Goal: Task Accomplishment & Management: Use online tool/utility

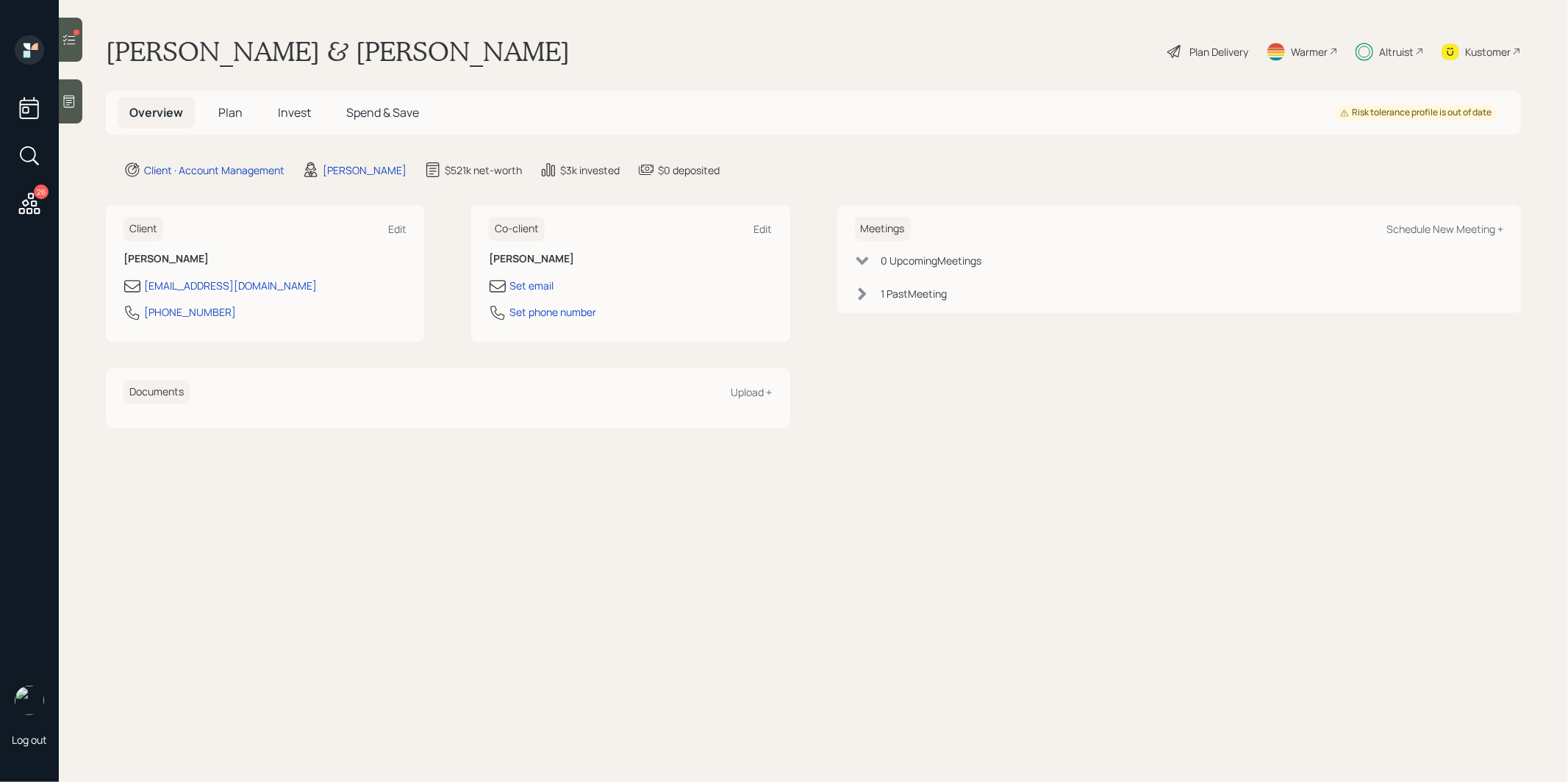
click at [295, 113] on span "Invest" at bounding box center [294, 112] width 33 height 16
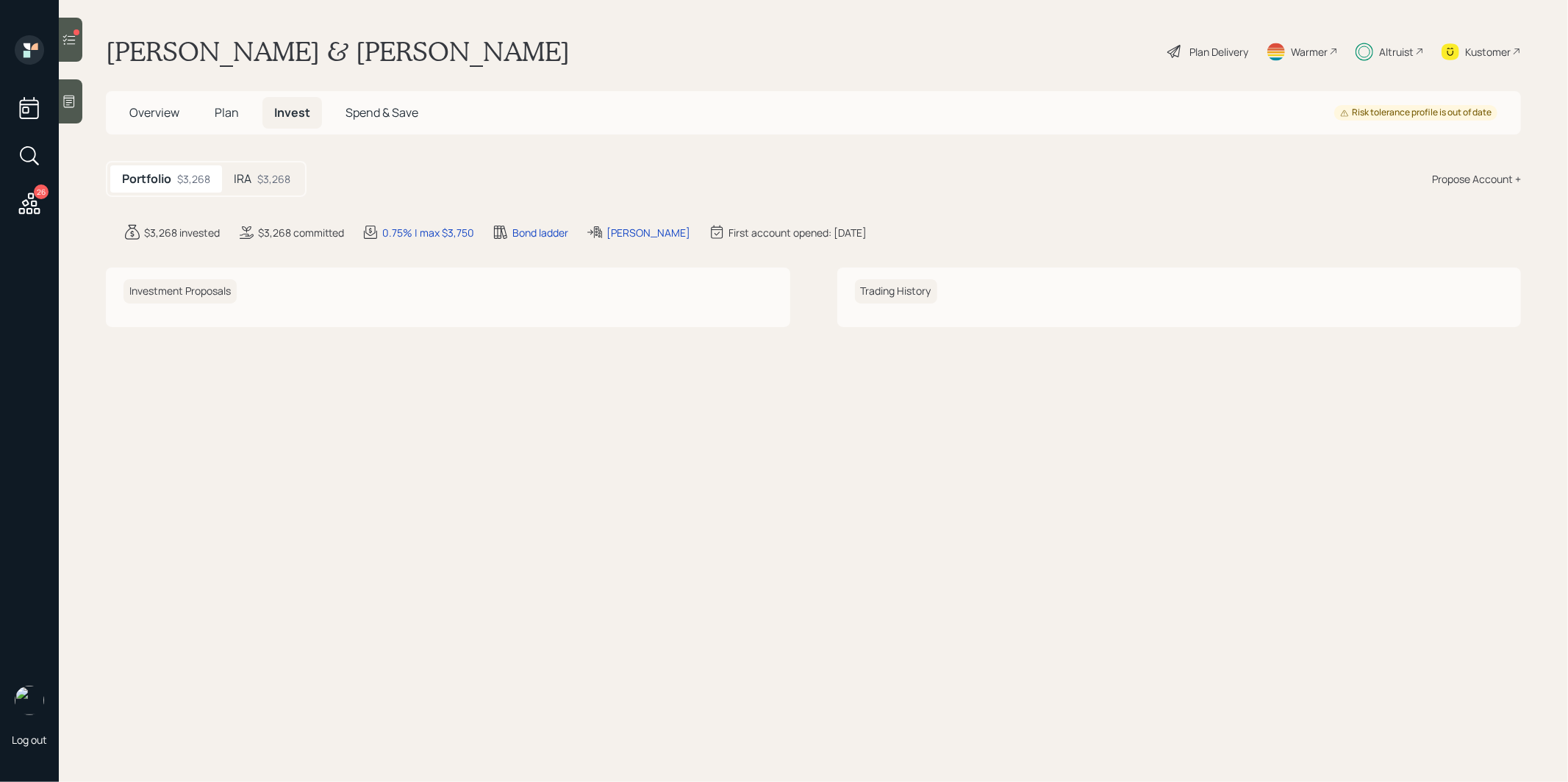
click at [252, 174] on div "IRA $3,268" at bounding box center [262, 179] width 80 height 28
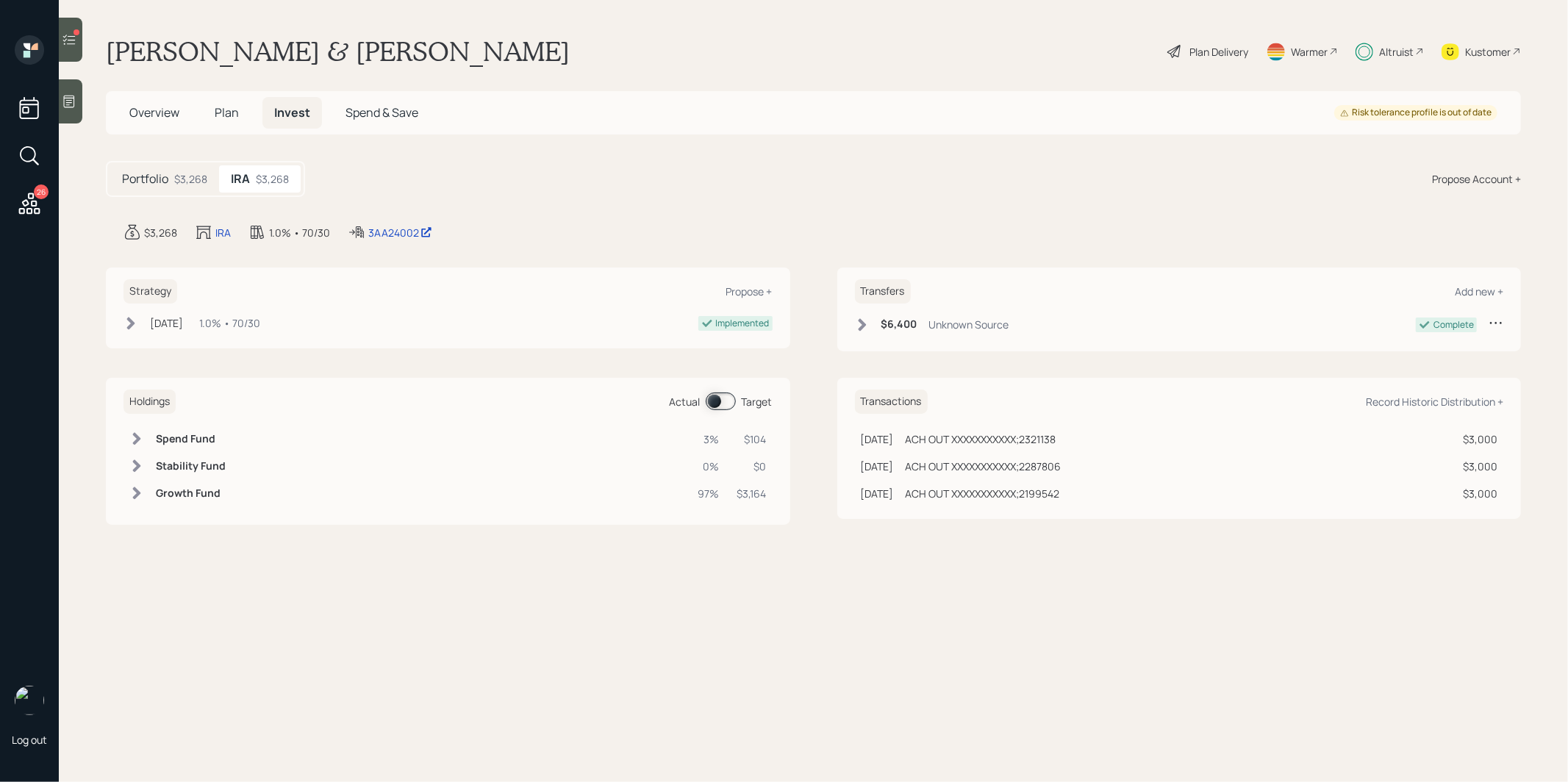
click at [66, 45] on icon at bounding box center [69, 40] width 15 height 15
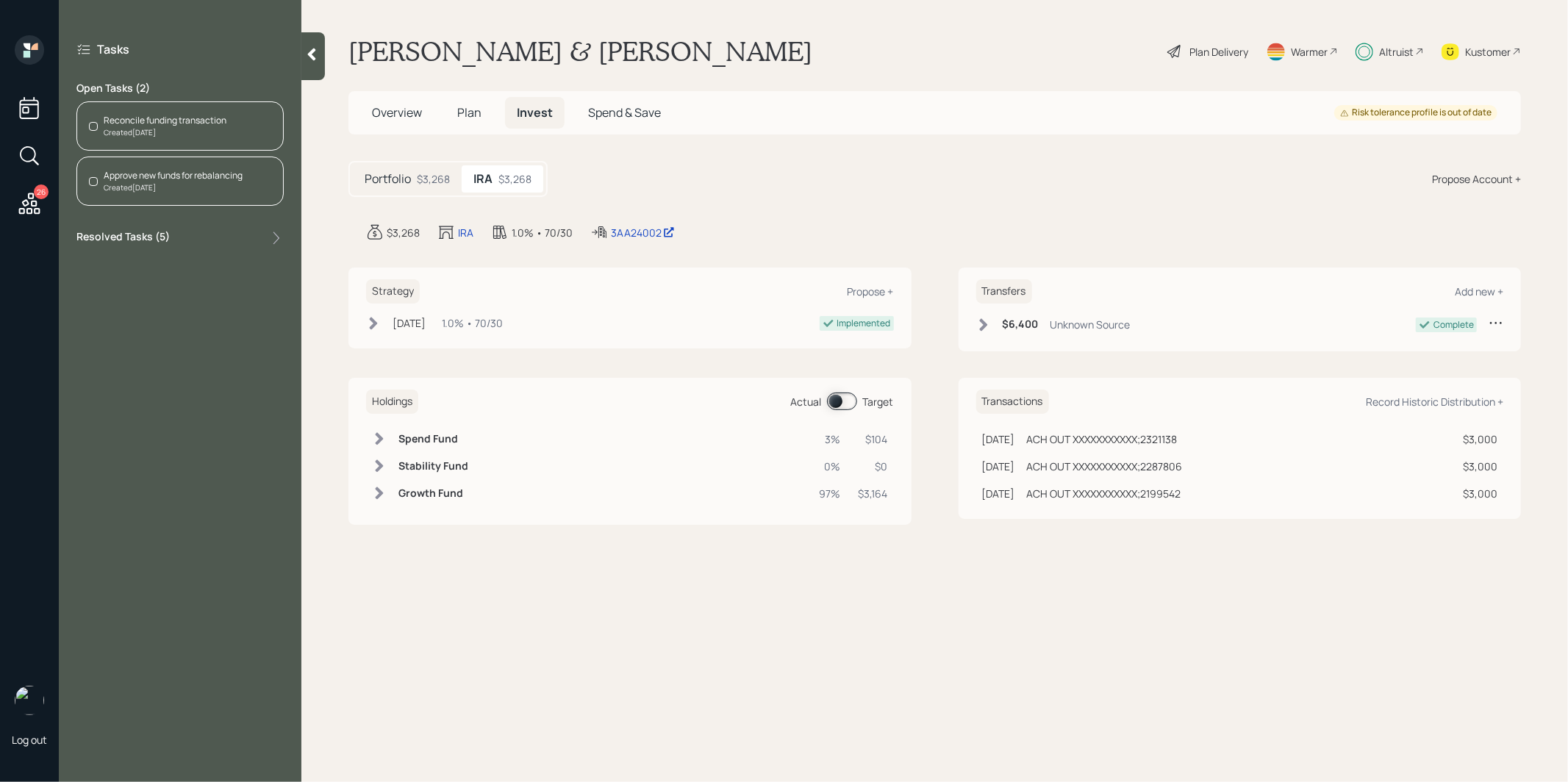
click at [164, 122] on div "Reconcile funding transaction" at bounding box center [164, 120] width 123 height 13
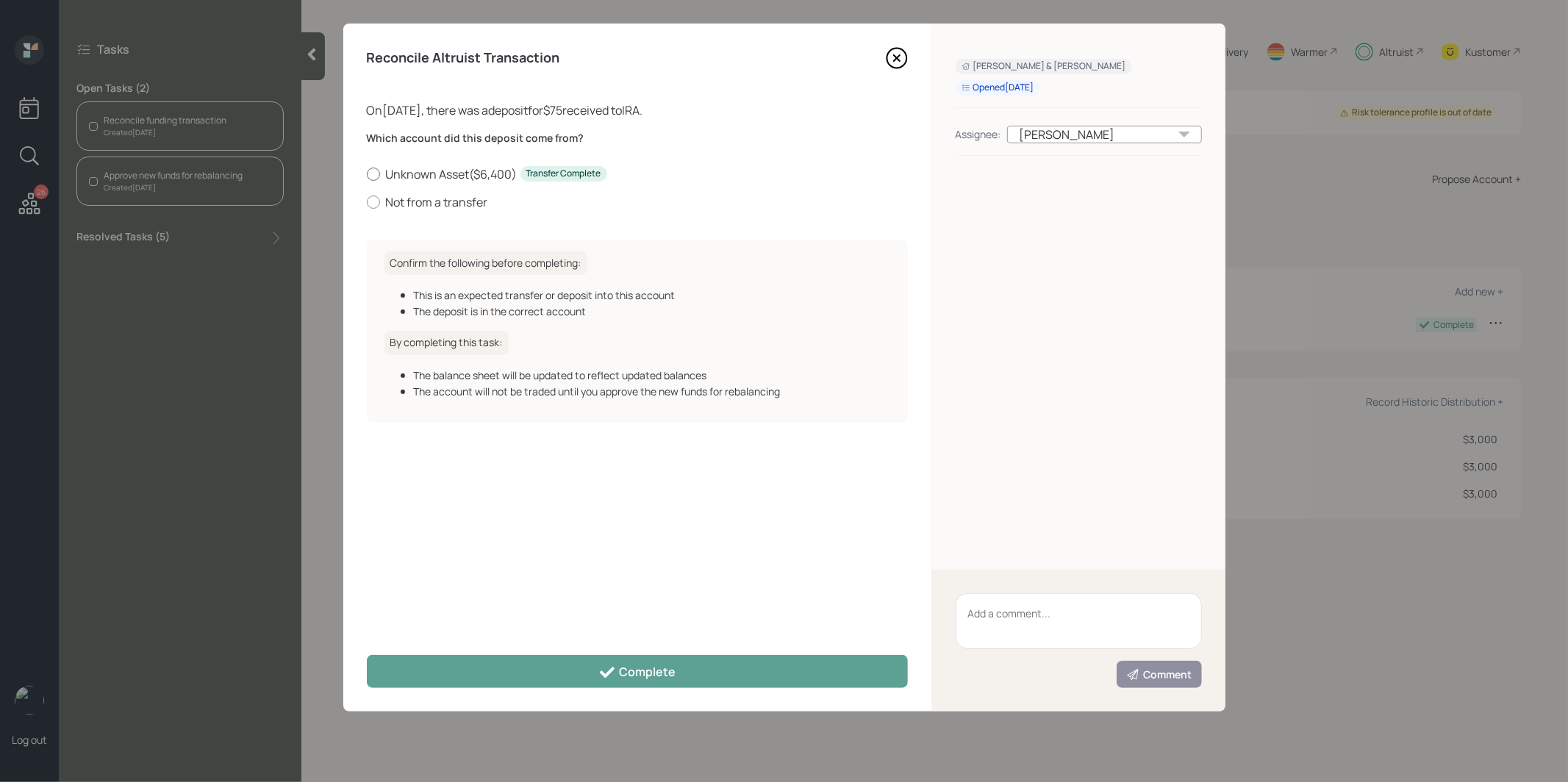
click at [419, 172] on label "Unknown Asset ( $6,400 ) Transfer Complete" at bounding box center [637, 174] width 541 height 16
click at [367, 174] on input "Unknown Asset ( $6,400 ) Transfer Complete" at bounding box center [366, 174] width 1 height 1
radio input "true"
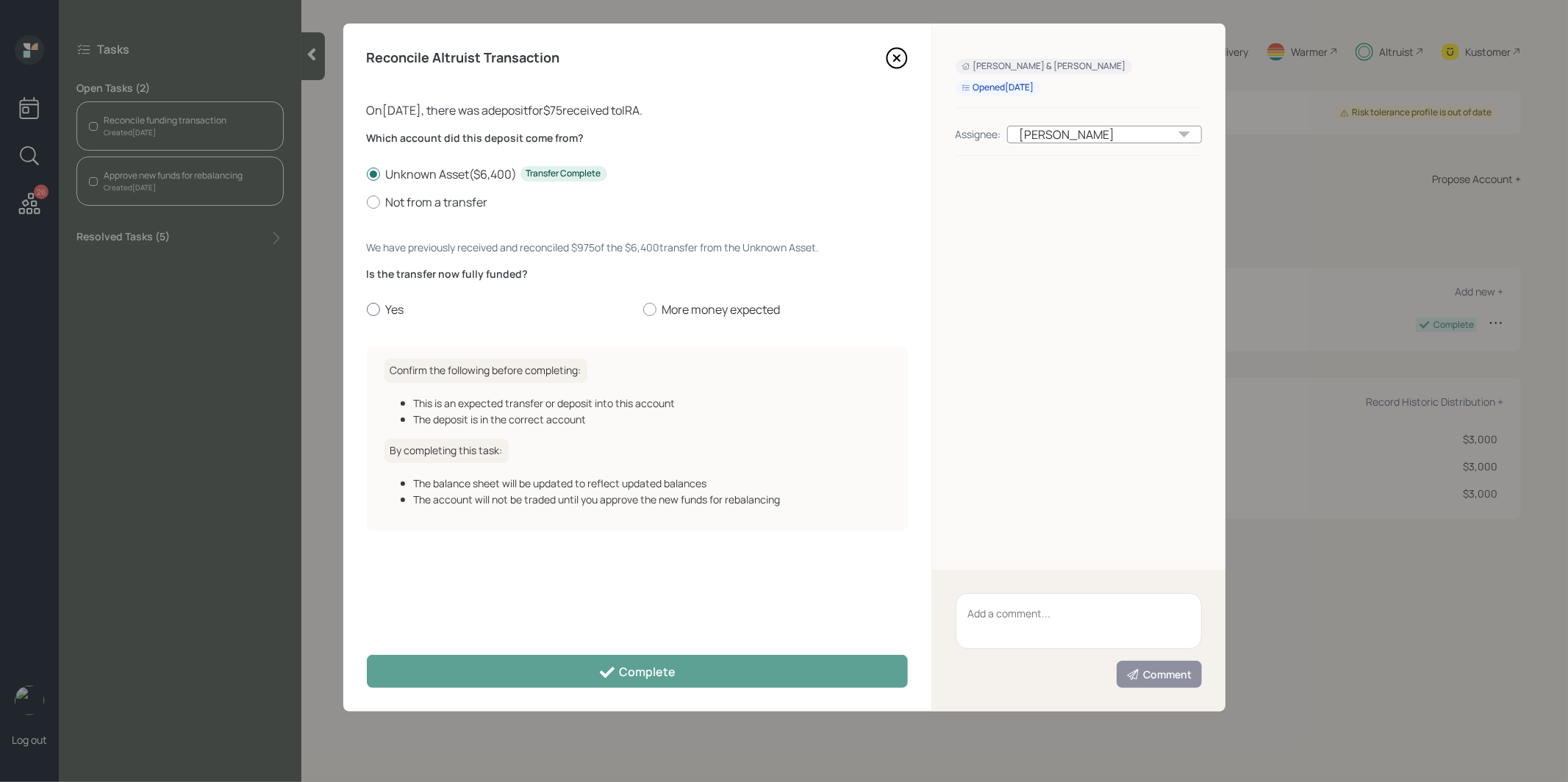
click at [373, 308] on div at bounding box center [373, 309] width 13 height 13
click at [367, 310] on input "Yes" at bounding box center [366, 310] width 1 height 1
radio input "true"
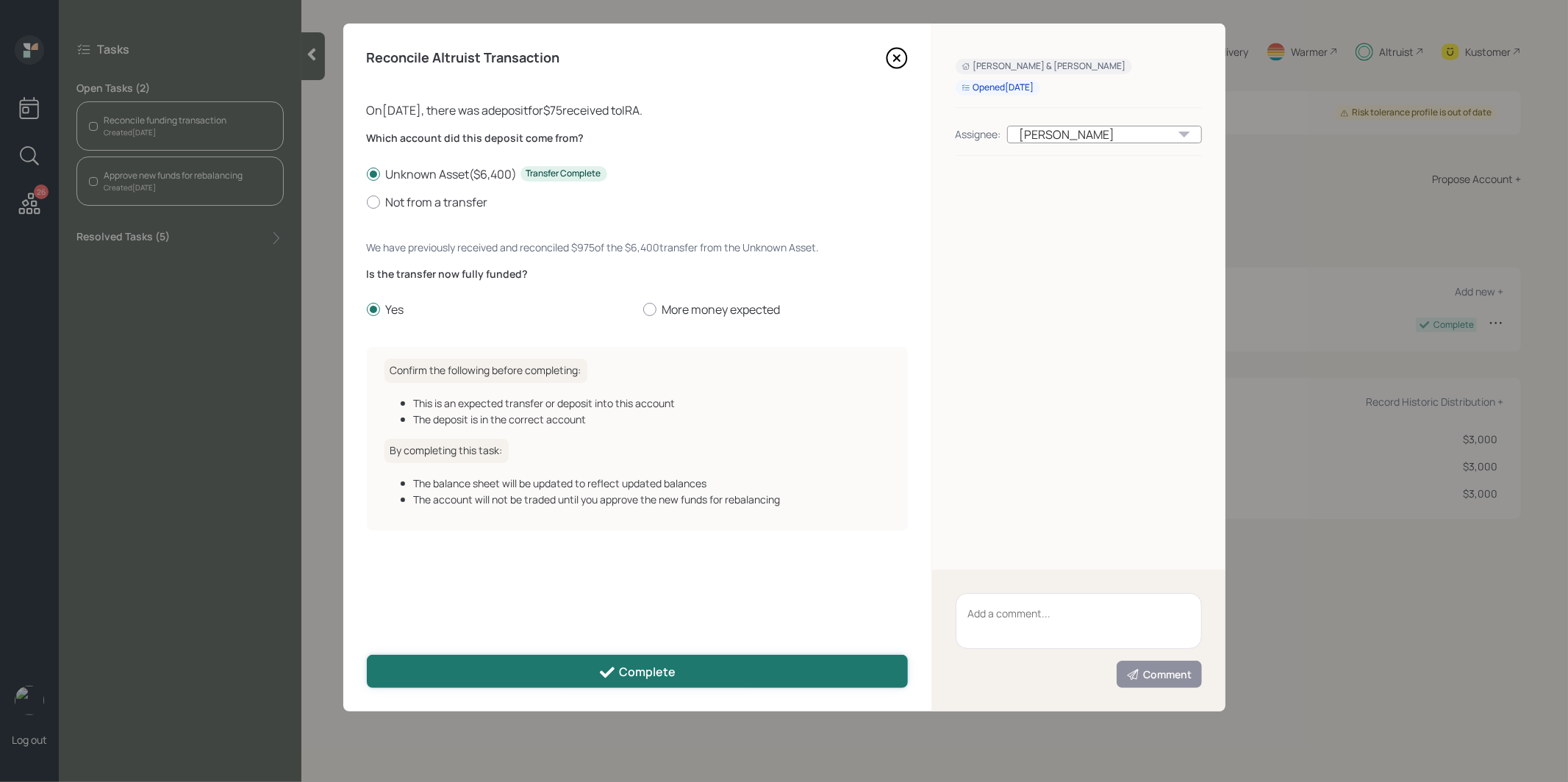
click at [514, 671] on button "Complete" at bounding box center [637, 671] width 541 height 33
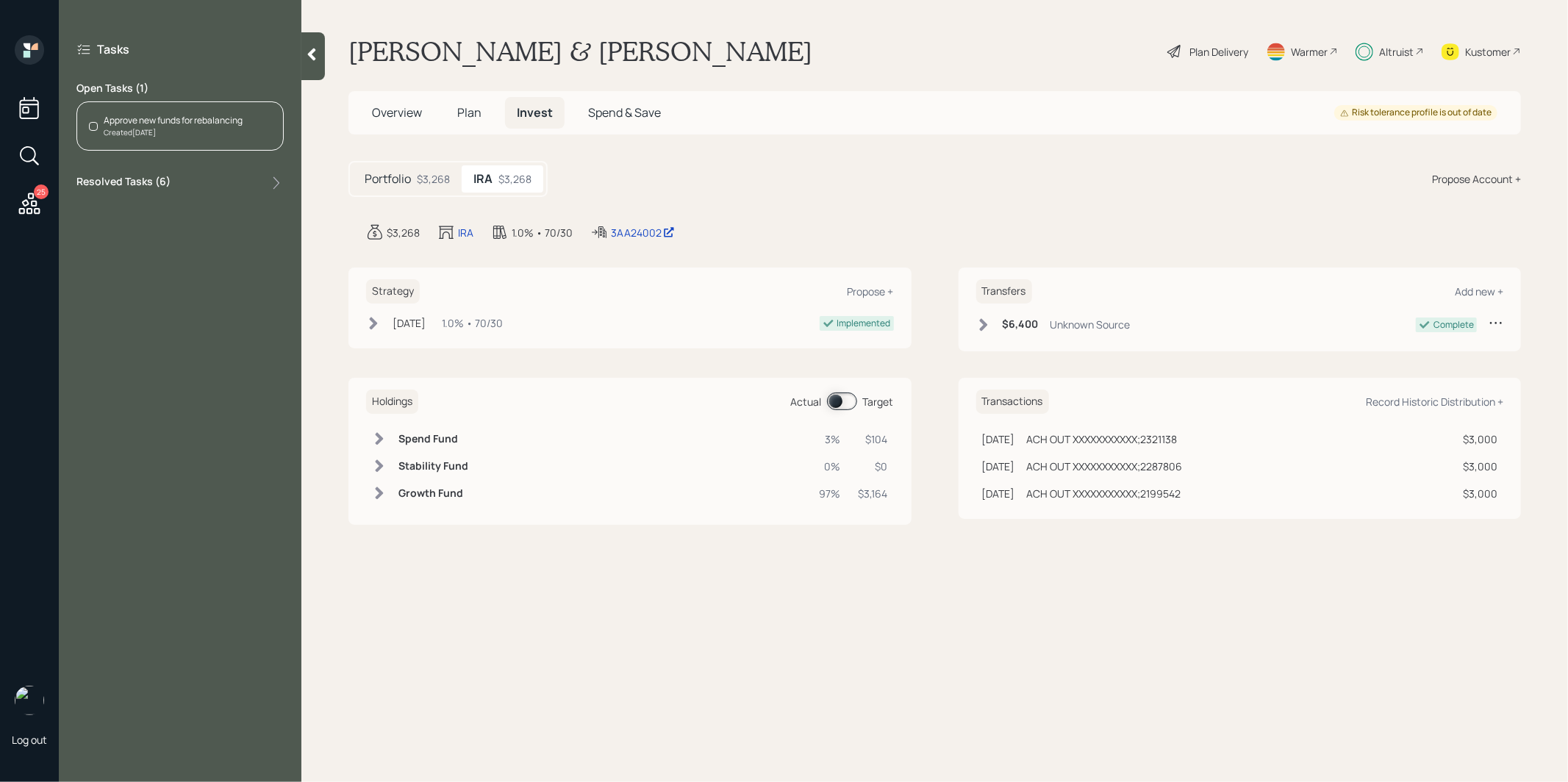
click at [162, 127] on div "Created Today" at bounding box center [172, 132] width 139 height 11
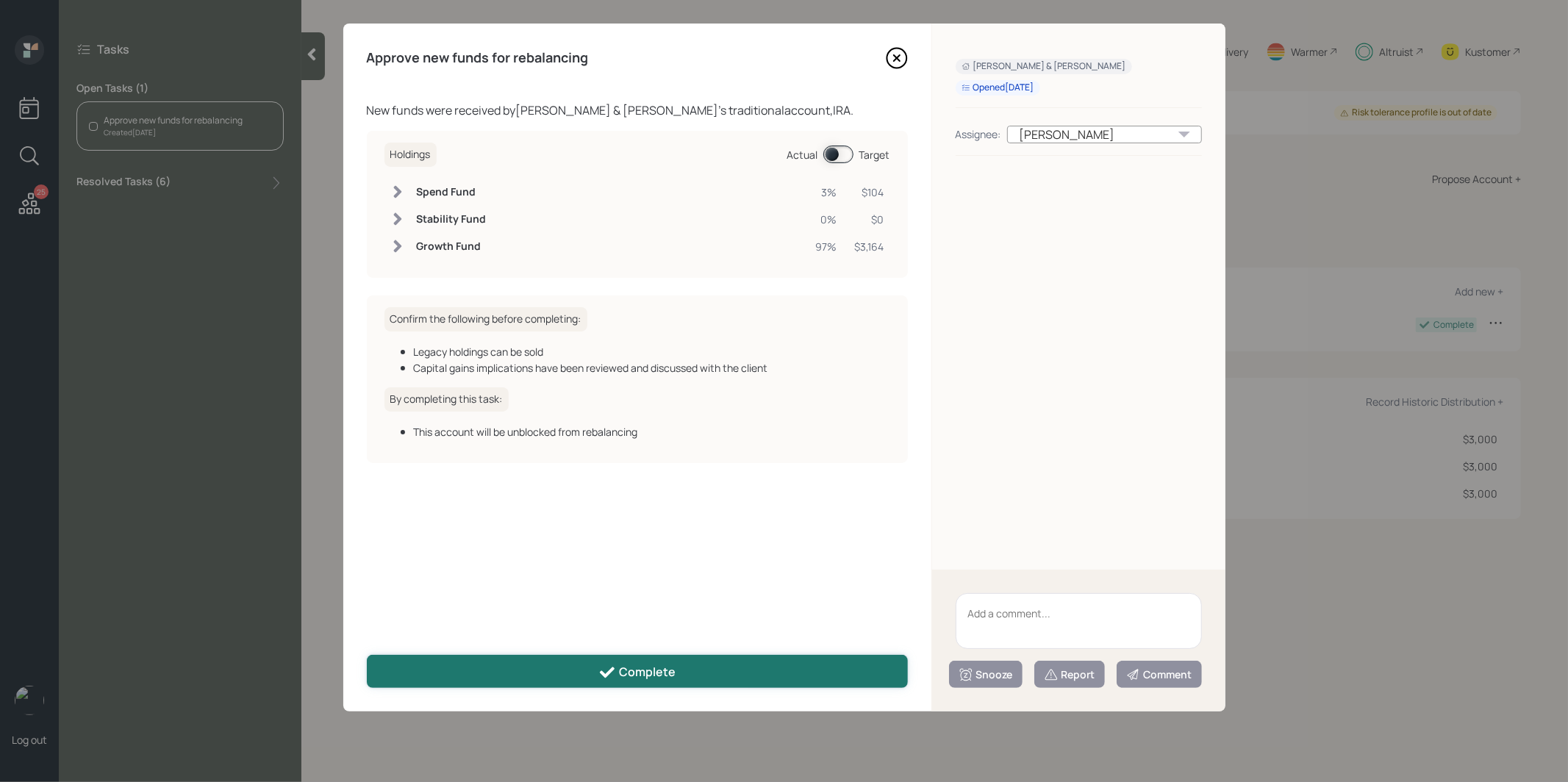
click at [507, 672] on button "Complete" at bounding box center [637, 671] width 541 height 33
